Goal: Task Accomplishment & Management: Use online tool/utility

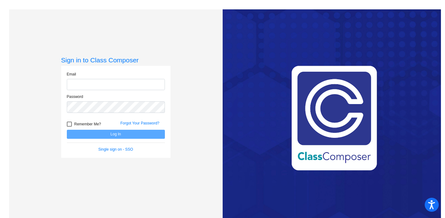
type input "[PERSON_NAME][EMAIL_ADDRESS][PERSON_NAME][DOMAIN_NAME]"
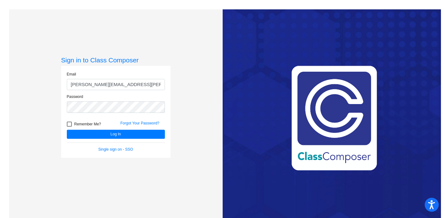
click at [69, 124] on div at bounding box center [69, 124] width 5 height 5
click at [69, 127] on input "Remember Me?" at bounding box center [69, 127] width 0 height 0
checkbox input "true"
click at [118, 132] on button "Log In" at bounding box center [116, 134] width 98 height 9
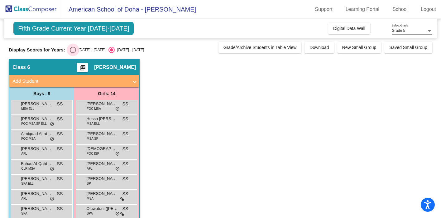
click at [73, 51] on div "Select an option" at bounding box center [73, 50] width 6 height 6
click at [73, 53] on input "[DATE] - [DATE]" at bounding box center [73, 53] width 0 height 0
radio input "true"
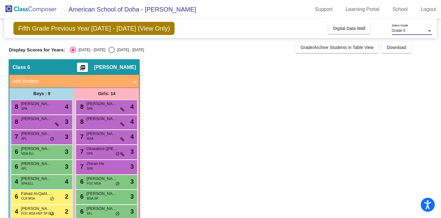
click at [430, 31] on div at bounding box center [429, 31] width 3 height 2
click at [430, 31] on span "Grade 5" at bounding box center [412, 30] width 41 height 11
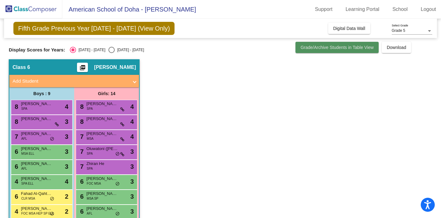
click at [355, 48] on span "Grade/Archive Students in Table View" at bounding box center [337, 47] width 73 height 5
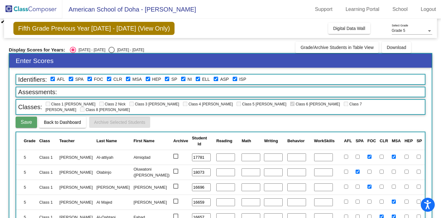
click at [303, 27] on div "Fifth Grade Previous Year [DATE] - [DATE] (View Only) Add, Move, or Retain Stud…" at bounding box center [220, 28] width 433 height 19
